Goal: Task Accomplishment & Management: Use online tool/utility

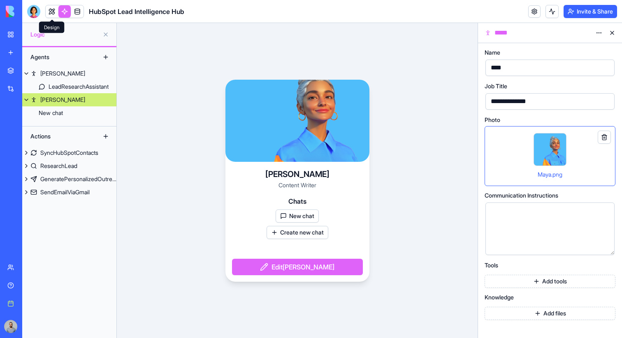
click at [50, 10] on link at bounding box center [52, 11] width 12 height 12
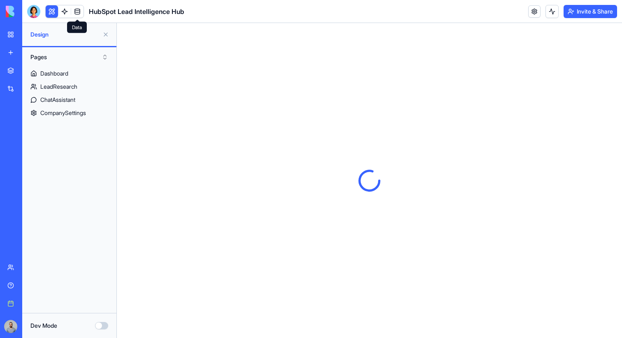
click at [66, 12] on span at bounding box center [77, 11] width 23 height 23
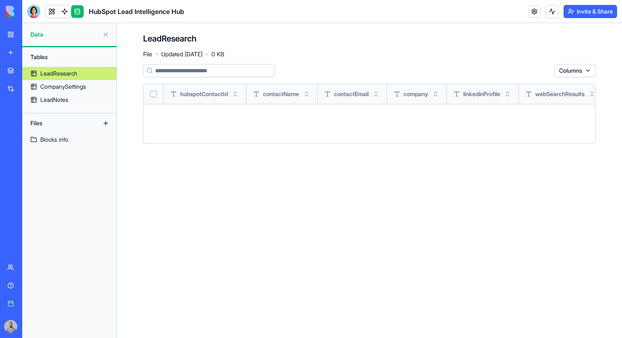
click at [66, 12] on link at bounding box center [64, 11] width 12 height 12
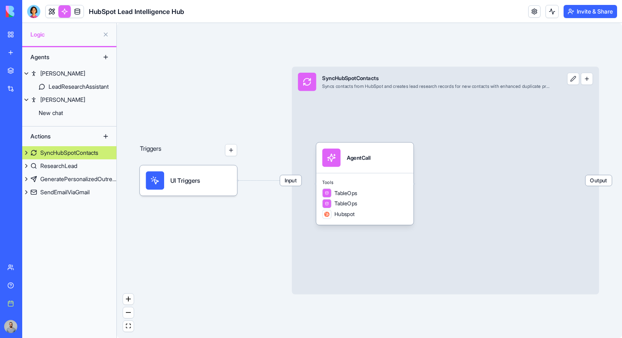
click at [66, 12] on link at bounding box center [64, 11] width 12 height 12
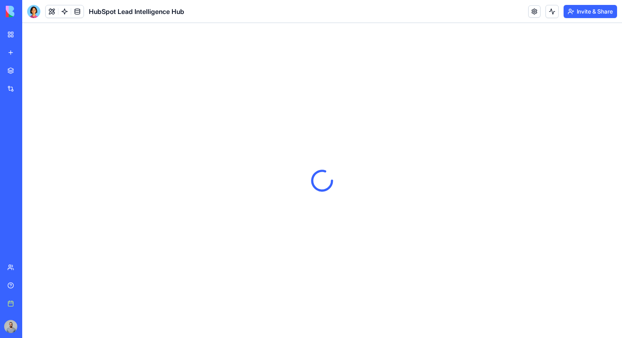
click at [66, 12] on link at bounding box center [64, 11] width 12 height 12
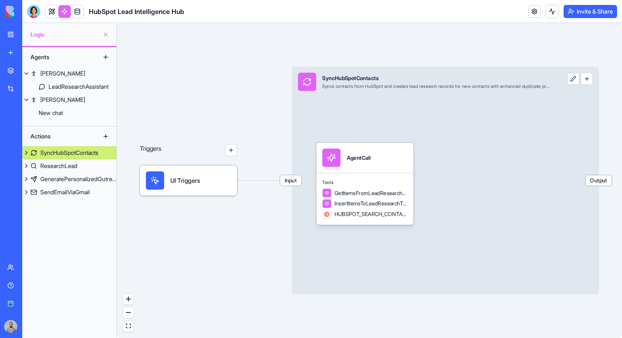
click at [68, 11] on link at bounding box center [64, 11] width 12 height 12
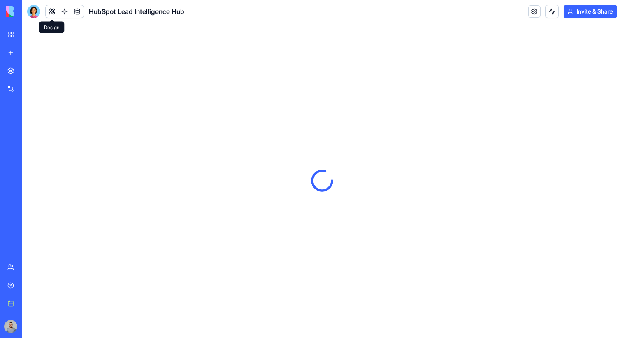
click at [54, 11] on button at bounding box center [52, 11] width 12 height 12
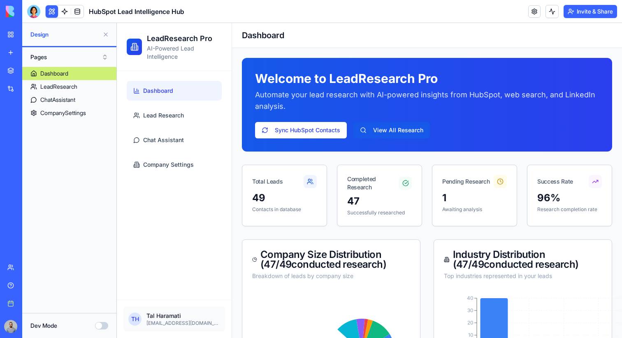
click at [80, 11] on link at bounding box center [77, 11] width 12 height 12
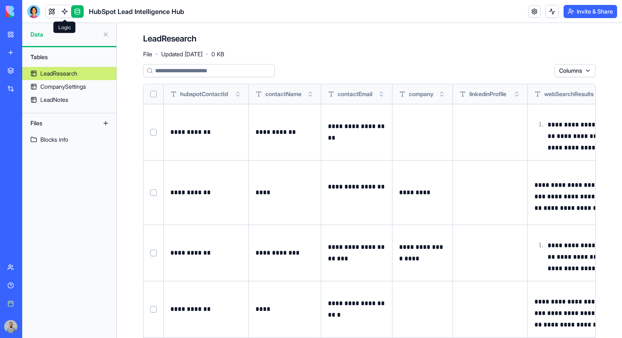
click at [67, 12] on link at bounding box center [64, 11] width 12 height 12
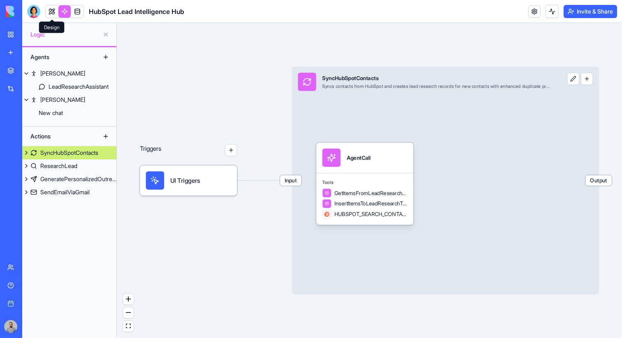
click at [49, 10] on link at bounding box center [52, 11] width 12 height 12
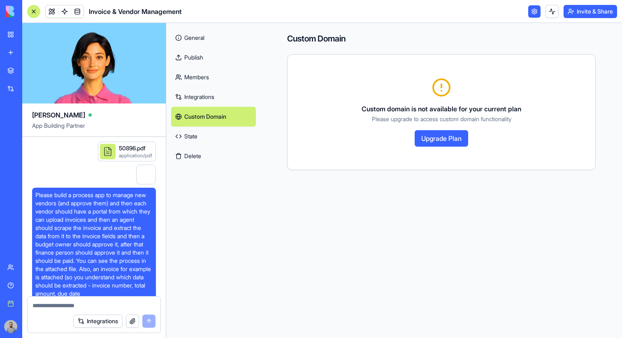
scroll to position [22635, 0]
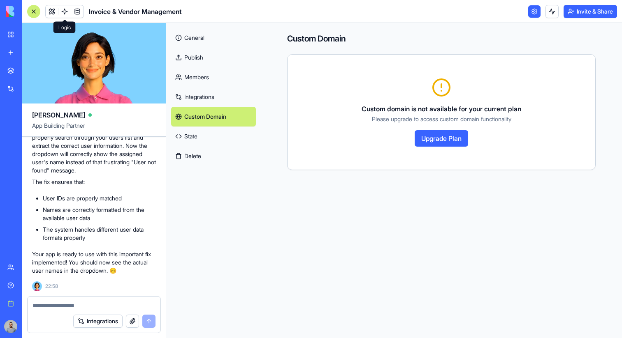
click at [62, 10] on link at bounding box center [64, 11] width 12 height 12
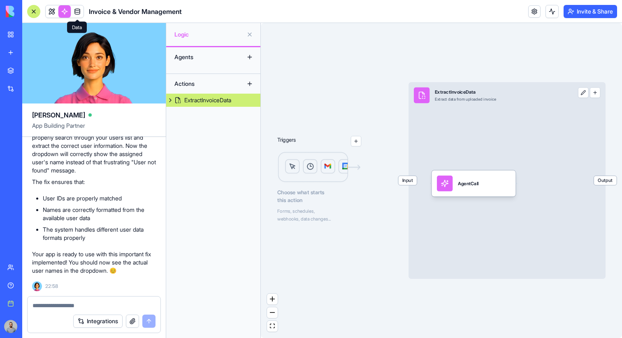
click at [77, 12] on span at bounding box center [77, 11] width 23 height 23
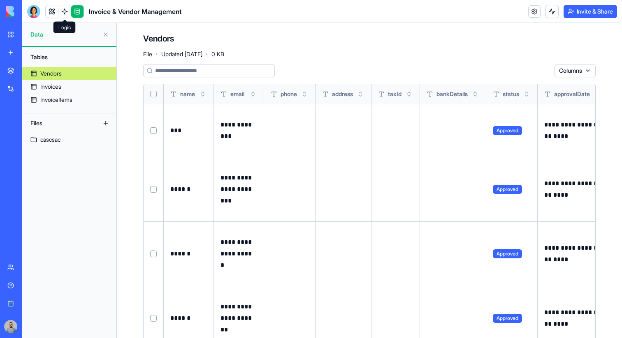
click at [65, 14] on link at bounding box center [64, 11] width 12 height 12
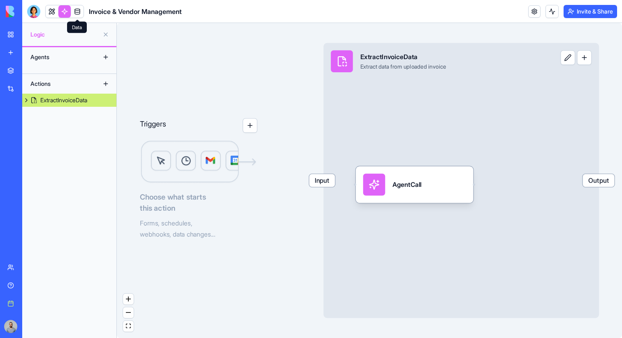
click at [77, 12] on link at bounding box center [77, 11] width 12 height 12
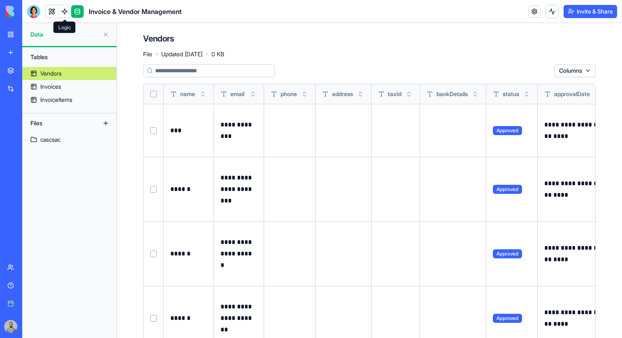
click at [68, 10] on link at bounding box center [64, 11] width 12 height 12
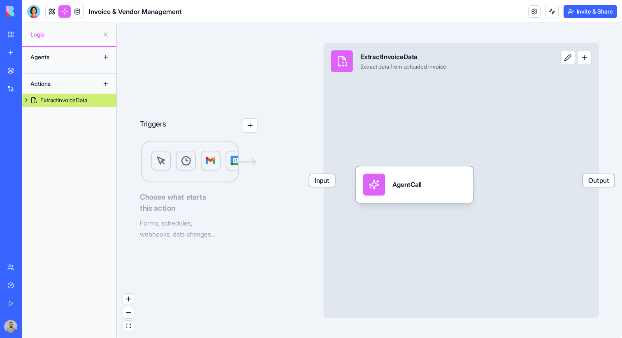
click at [23, 298] on link "Get Started" at bounding box center [18, 304] width 33 height 16
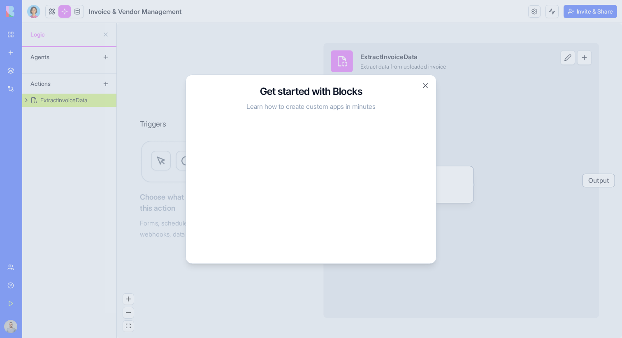
click at [464, 201] on div at bounding box center [311, 169] width 622 height 338
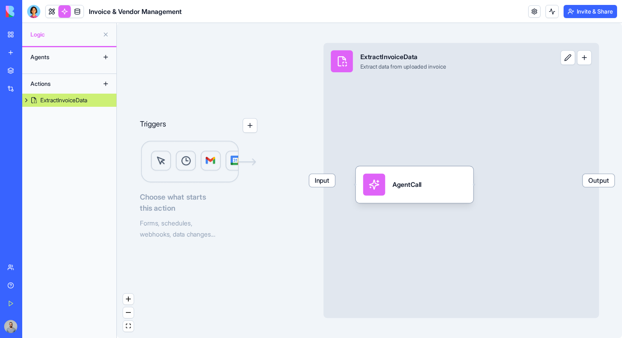
click at [29, 42] on link "My Workspace" at bounding box center [18, 34] width 33 height 16
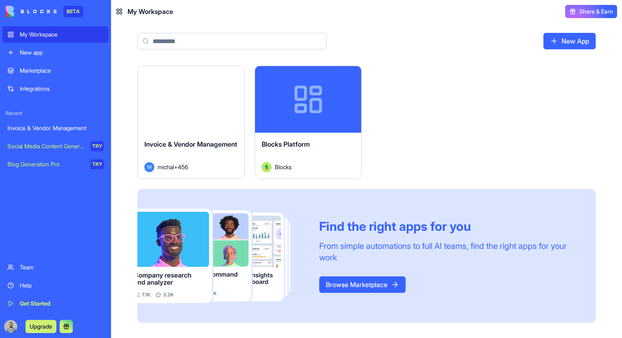
click at [43, 308] on div "Get Started" at bounding box center [62, 304] width 84 height 8
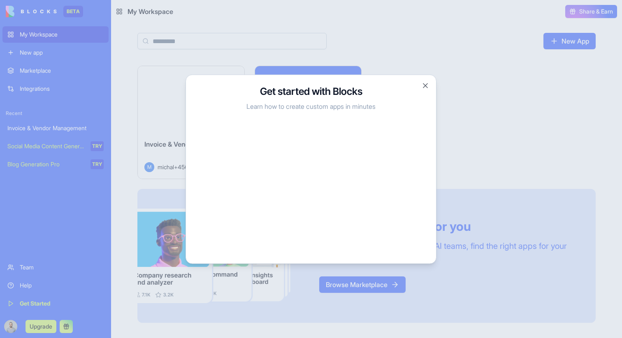
click at [459, 207] on div at bounding box center [311, 169] width 622 height 338
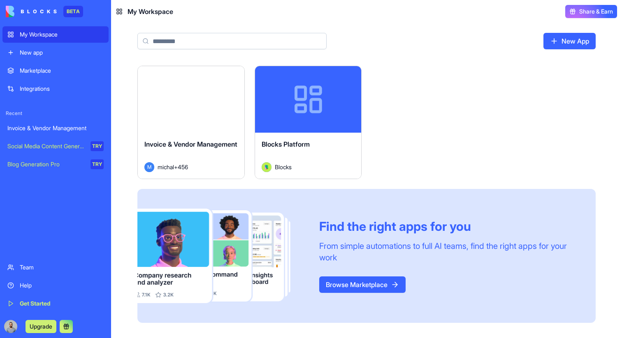
click at [55, 301] on div "Get Started" at bounding box center [62, 304] width 84 height 8
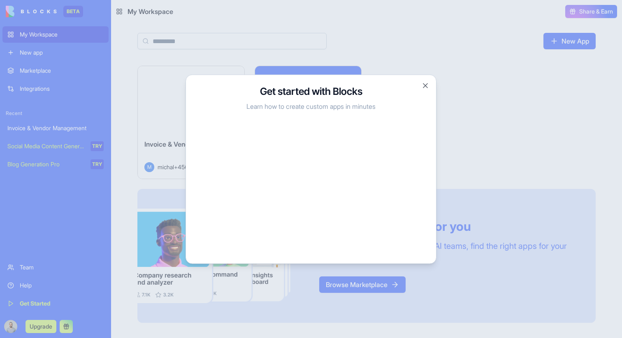
click at [460, 233] on div at bounding box center [311, 169] width 622 height 338
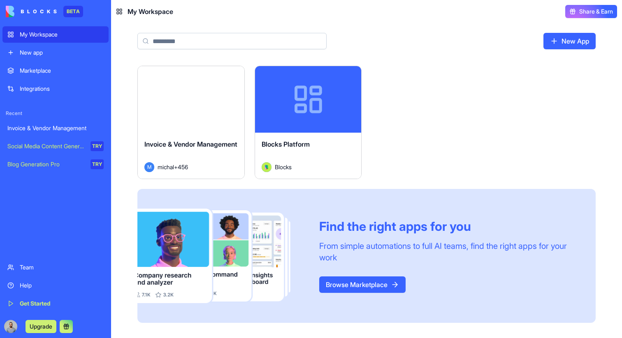
click at [44, 308] on link "Get Started" at bounding box center [55, 304] width 106 height 16
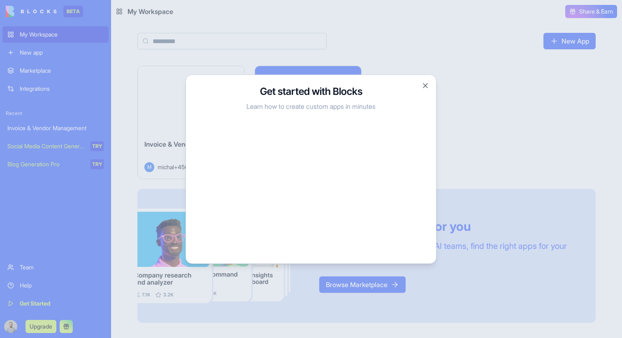
click at [298, 104] on p "Learn how to create custom apps in minutes" at bounding box center [311, 106] width 230 height 10
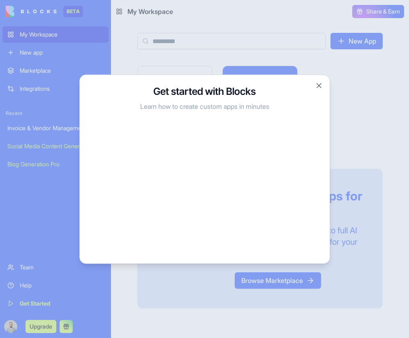
click at [368, 88] on div at bounding box center [204, 169] width 409 height 338
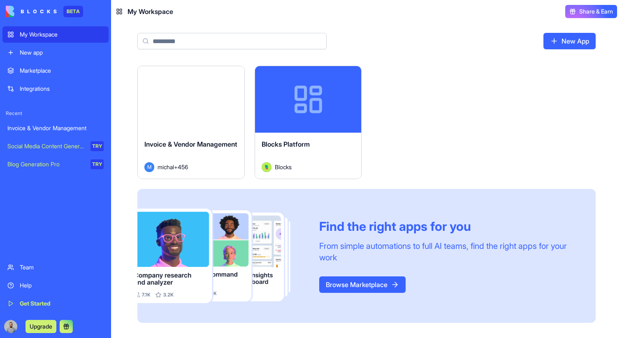
click at [204, 114] on div "Launch" at bounding box center [191, 99] width 107 height 67
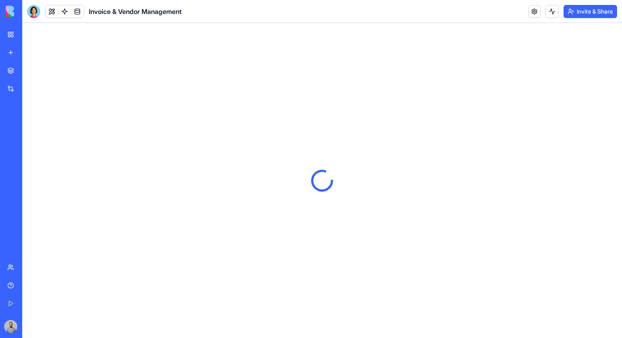
click at [594, 10] on button "Invite & Share" at bounding box center [589, 11] width 53 height 13
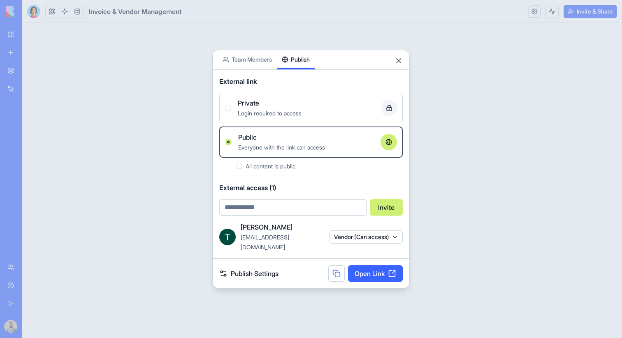
click at [286, 26] on body "BETA My Workspace New app Marketplace Integrations Recent Invoice & Vendor Mana…" at bounding box center [311, 169] width 622 height 338
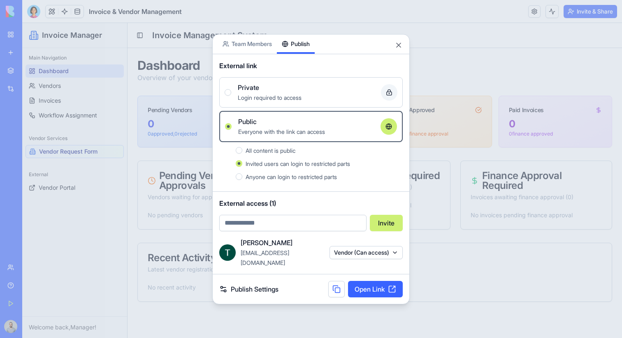
click at [267, 152] on span "All content is public" at bounding box center [271, 150] width 50 height 7
click at [242, 152] on button "All content is public" at bounding box center [239, 150] width 7 height 7
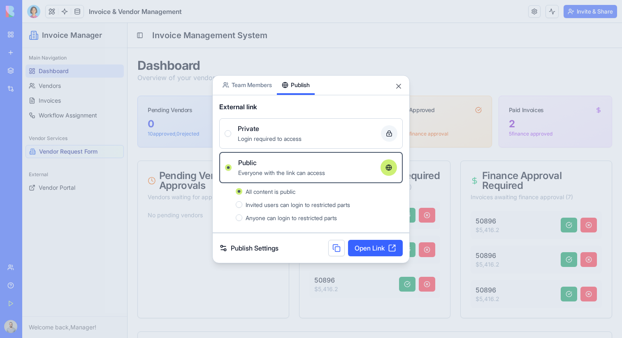
click at [267, 211] on div "All content is public Invited users can login to restricted parts Anyone can lo…" at bounding box center [319, 205] width 167 height 36
click at [267, 217] on span "Anyone can login to restricted parts" at bounding box center [291, 218] width 91 height 7
click at [242, 217] on button "Anyone can login to restricted parts" at bounding box center [239, 218] width 7 height 7
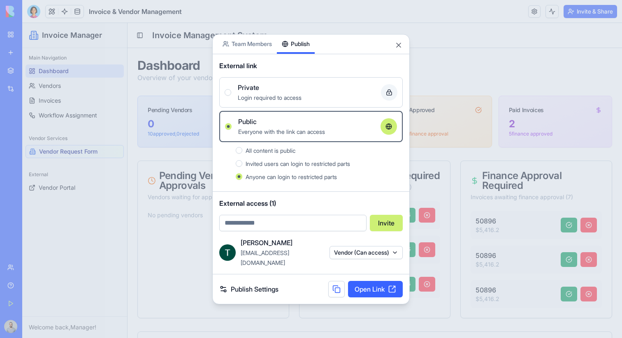
click at [253, 88] on span "Private" at bounding box center [248, 88] width 21 height 10
click at [231, 89] on button "Private Login required to access" at bounding box center [228, 92] width 7 height 7
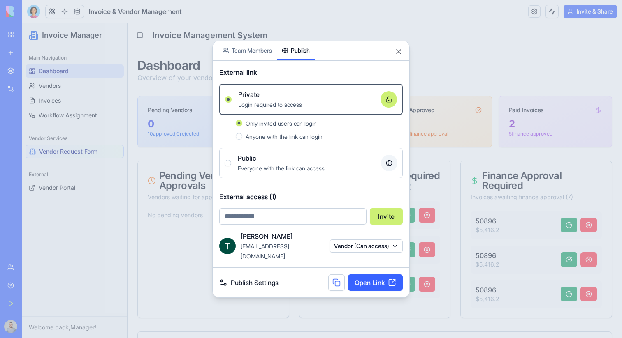
click at [253, 137] on div "Anyone with the link can login" at bounding box center [324, 137] width 157 height 10
click at [242, 137] on button "Anyone with the link can login" at bounding box center [239, 136] width 7 height 7
click at [251, 153] on label "Public Everyone with the link can access" at bounding box center [310, 163] width 183 height 30
click at [231, 160] on button "Public Everyone with the link can access" at bounding box center [228, 163] width 7 height 7
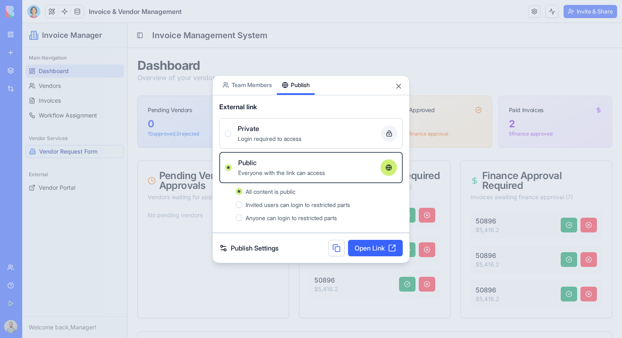
click at [367, 243] on link "Open Link" at bounding box center [375, 248] width 55 height 16
click at [399, 85] on button "Close" at bounding box center [398, 86] width 8 height 8
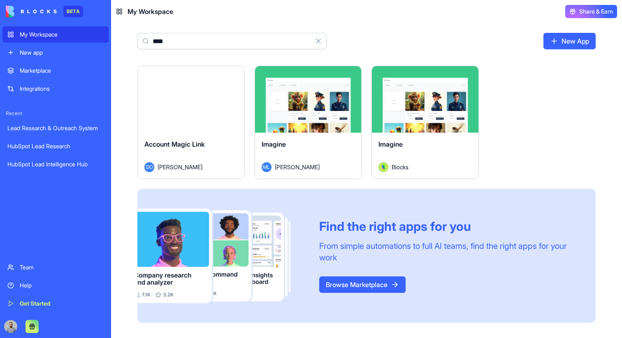
type input "****"
click at [186, 121] on div "Launch" at bounding box center [191, 99] width 107 height 67
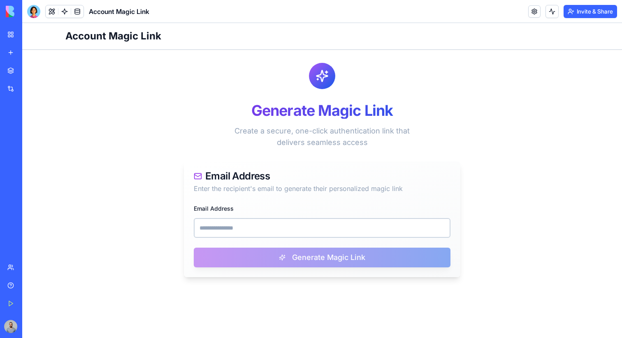
click at [293, 242] on div "Email Address Generate Magic Link" at bounding box center [322, 241] width 276 height 74
click at [293, 238] on div "Email Address Generate Magic Link" at bounding box center [322, 241] width 276 height 74
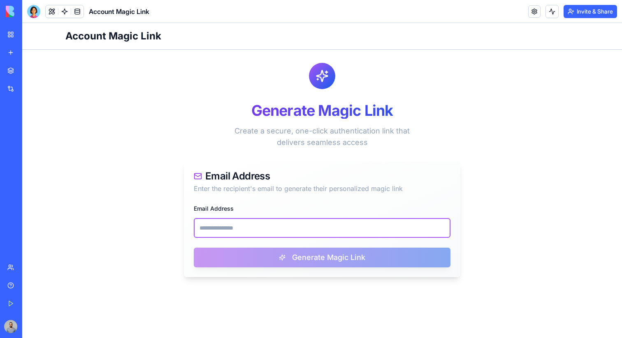
click at [293, 236] on input "Email Address" at bounding box center [322, 228] width 257 height 20
paste input "**********"
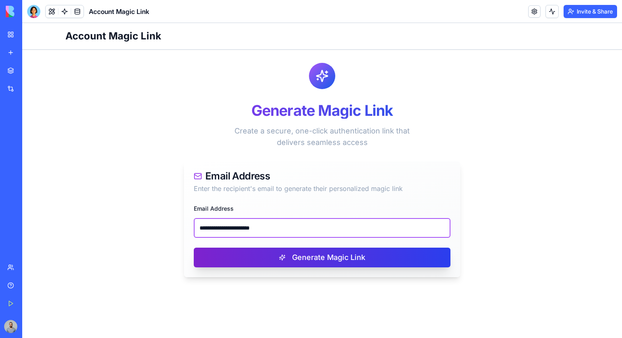
type input "**********"
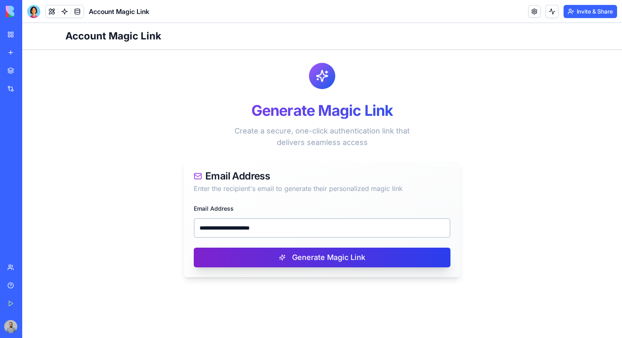
click at [330, 257] on button "Generate Magic Link" at bounding box center [322, 258] width 257 height 20
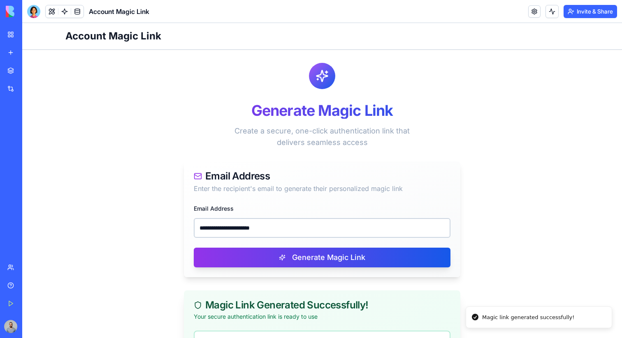
scroll to position [112, 0]
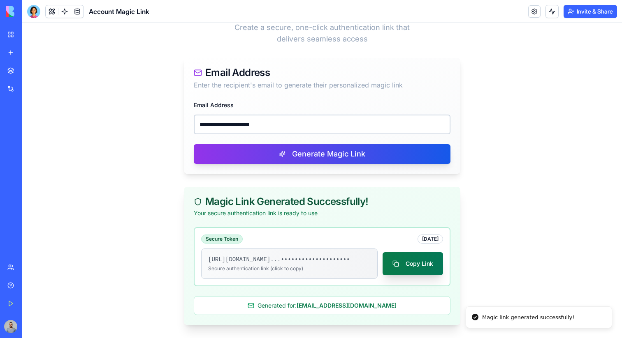
click at [434, 267] on button "Copy Link" at bounding box center [412, 264] width 60 height 23
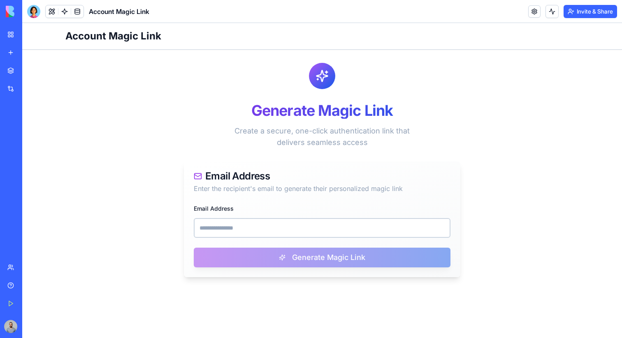
click at [23, 304] on div "Get Started" at bounding box center [25, 304] width 11 height 8
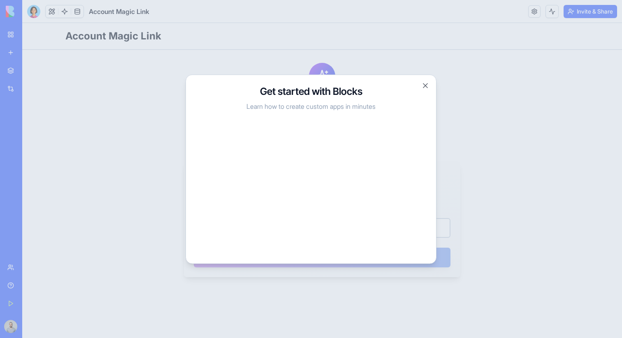
click at [488, 123] on div at bounding box center [311, 169] width 622 height 338
